Goal: Information Seeking & Learning: Learn about a topic

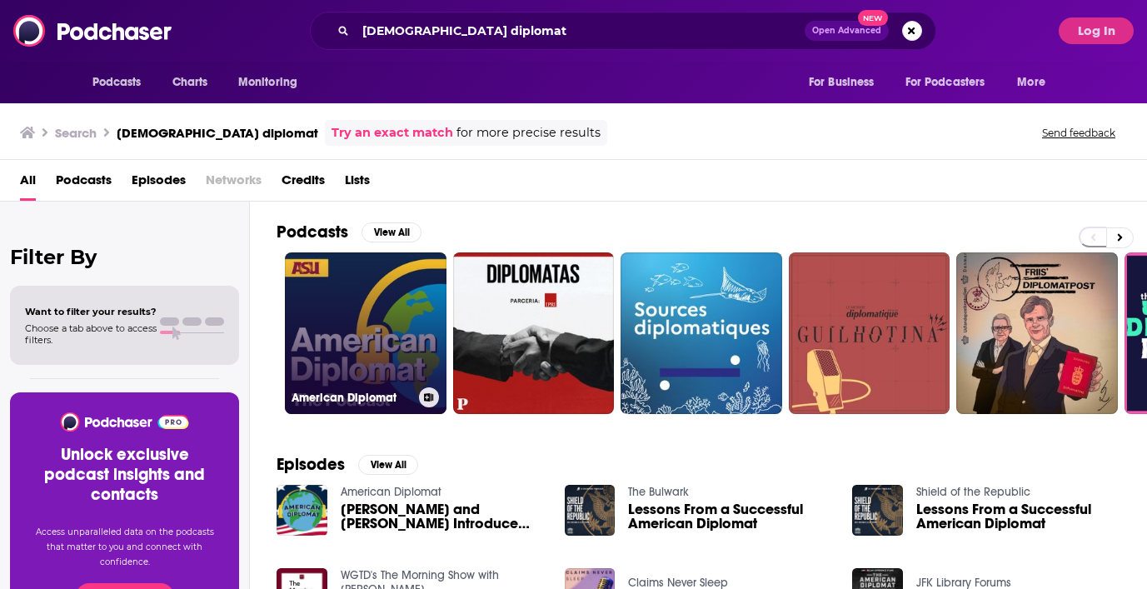
click at [372, 307] on link "American Diplomat" at bounding box center [366, 333] width 162 height 162
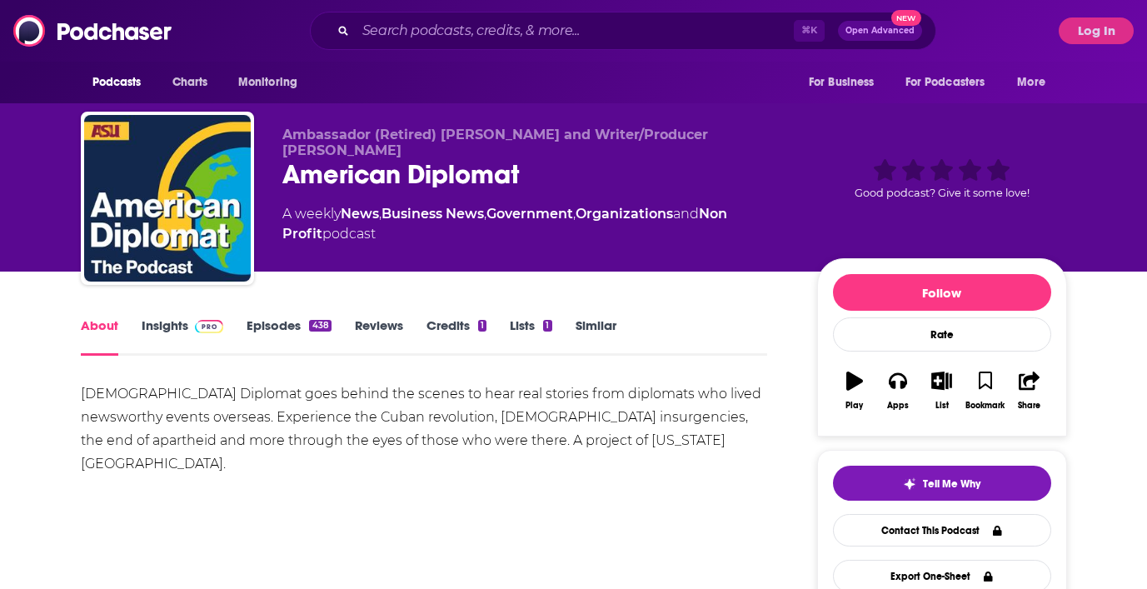
click at [150, 332] on link "Insights" at bounding box center [183, 336] width 82 height 38
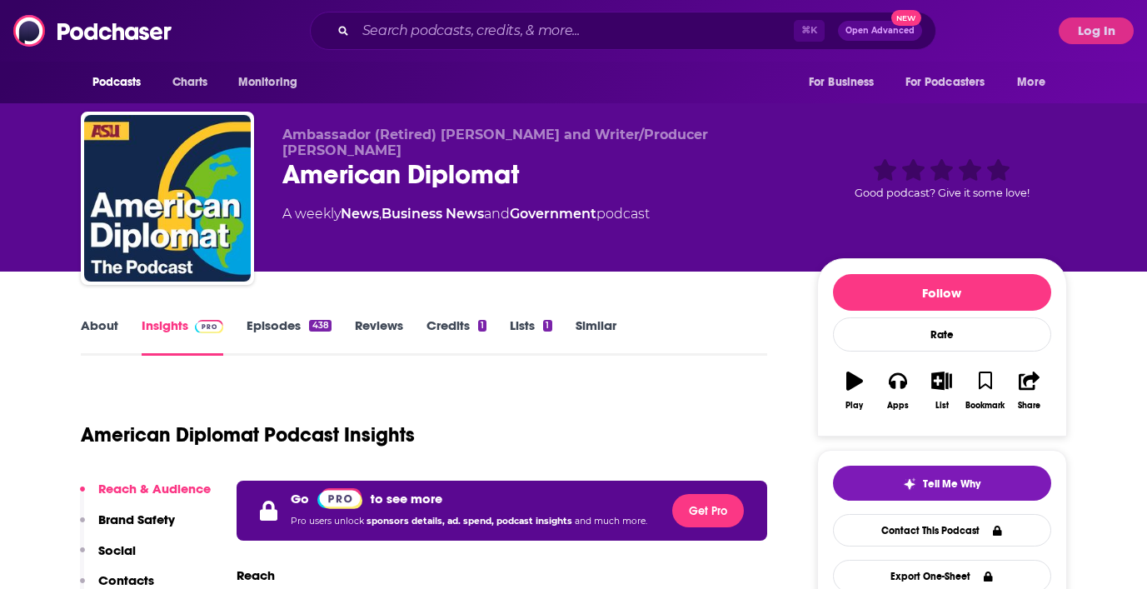
scroll to position [291, 0]
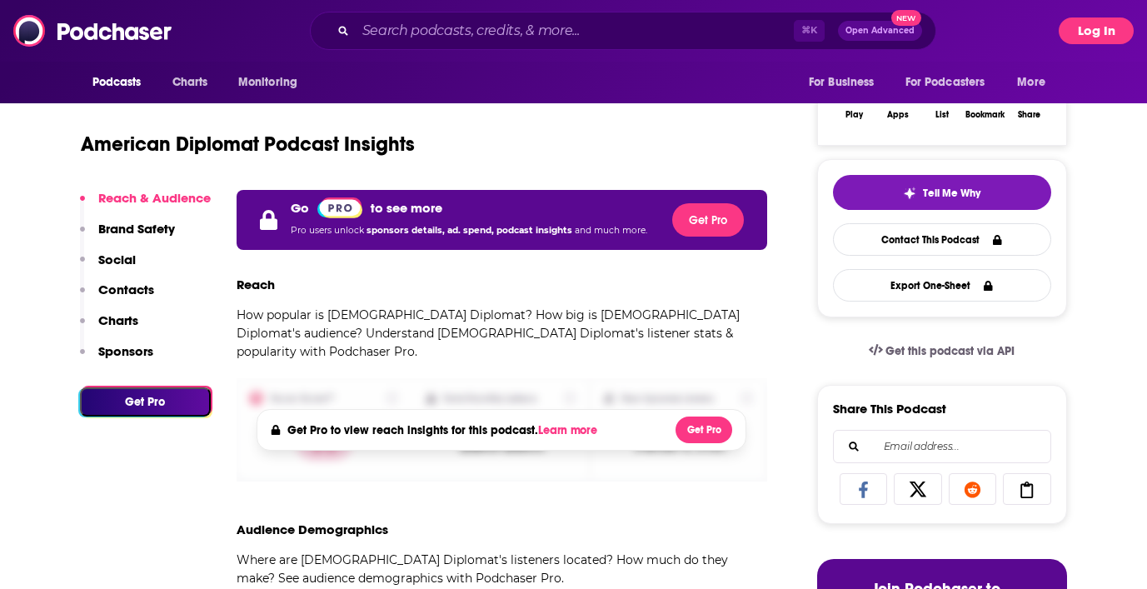
click at [1110, 28] on button "Log In" at bounding box center [1095, 30] width 75 height 27
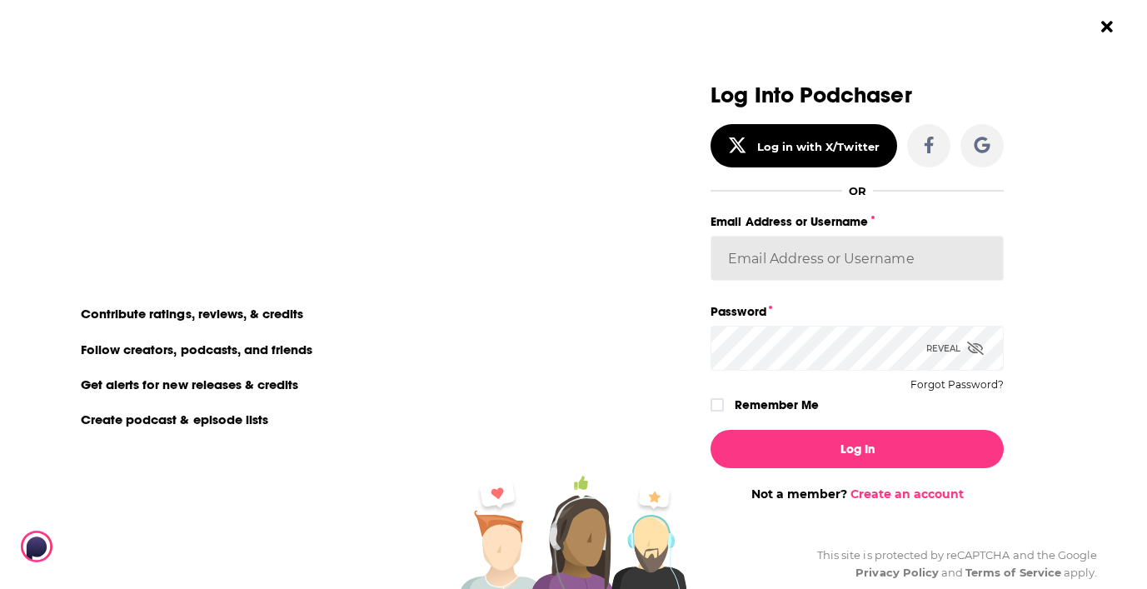
click at [808, 252] on input "Email Address or Username" at bounding box center [856, 258] width 293 height 45
type input "[EMAIL_ADDRESS][DOMAIN_NAME]"
click at [710, 430] on button "Log In" at bounding box center [856, 449] width 293 height 38
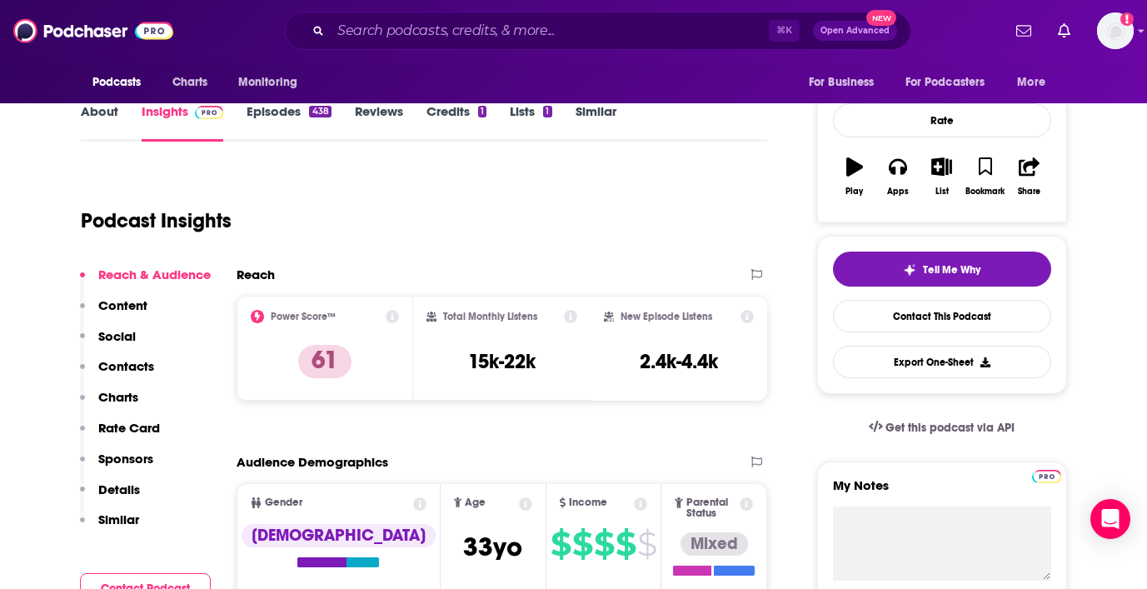
scroll to position [215, 0]
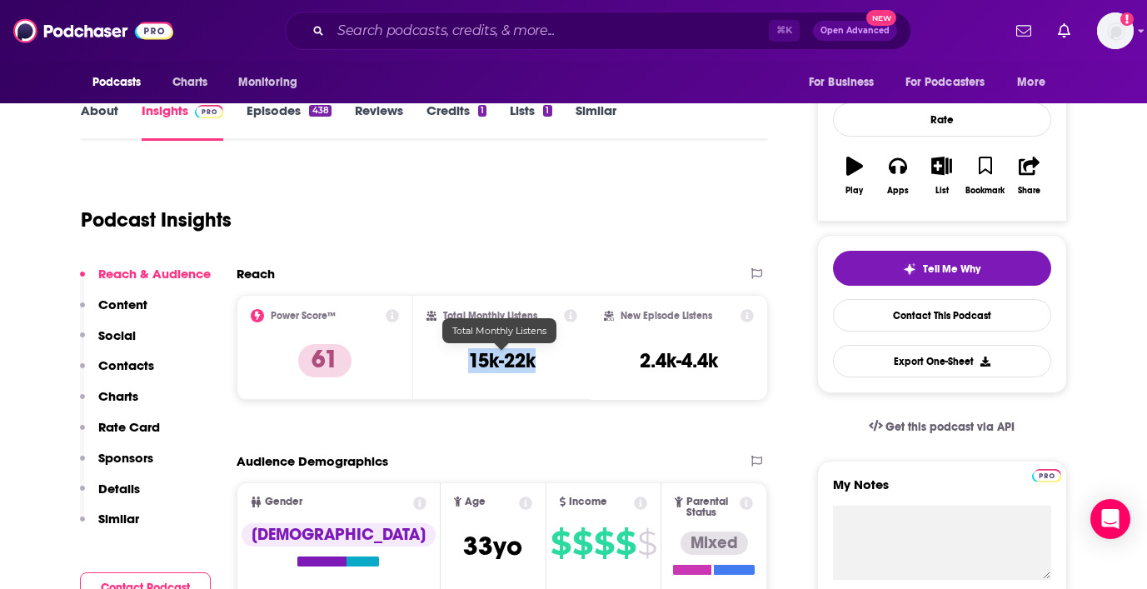
drag, startPoint x: 541, startPoint y: 357, endPoint x: 467, endPoint y: 351, distance: 74.3
click at [467, 351] on div "Total Monthly Listens 15k-22k" at bounding box center [501, 347] width 151 height 77
copy h3 "15k-22k"
